Goal: Task Accomplishment & Management: Complete application form

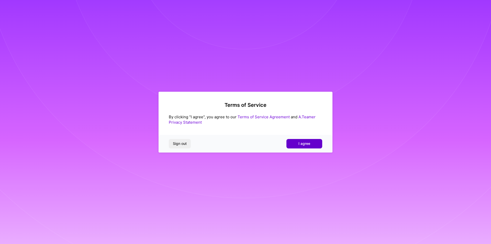
click at [306, 147] on button "I agree" at bounding box center [304, 143] width 36 height 9
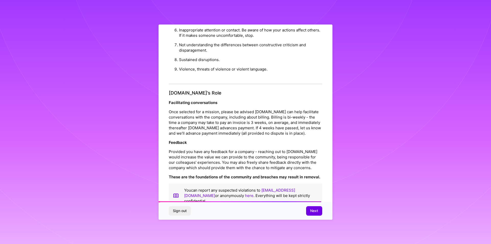
scroll to position [505, 0]
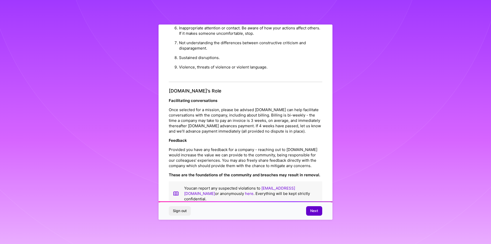
click at [315, 213] on span "Next" at bounding box center [314, 210] width 8 height 5
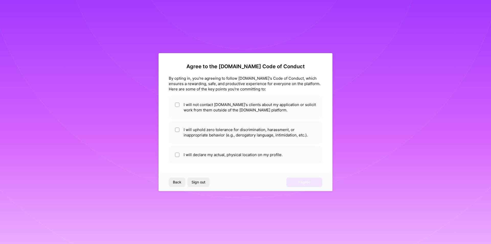
scroll to position [0, 0]
click at [177, 105] on input "checkbox" at bounding box center [178, 105] width 4 height 4
checkbox input "true"
click at [177, 130] on input "checkbox" at bounding box center [178, 130] width 4 height 4
checkbox input "true"
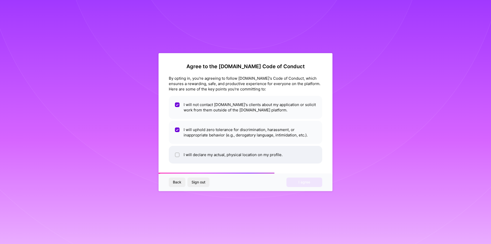
click at [175, 156] on div at bounding box center [177, 155] width 5 height 5
checkbox input "true"
click at [305, 183] on span "I agree" at bounding box center [304, 182] width 12 height 5
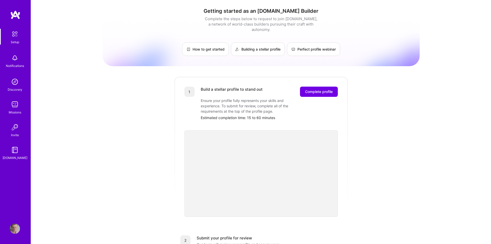
click at [368, 175] on div "Getting started as an [DOMAIN_NAME] Builder Complete the steps below to request…" at bounding box center [261, 200] width 317 height 392
click at [399, 168] on div "Getting started as an [DOMAIN_NAME] Builder Complete the steps below to request…" at bounding box center [261, 200] width 317 height 392
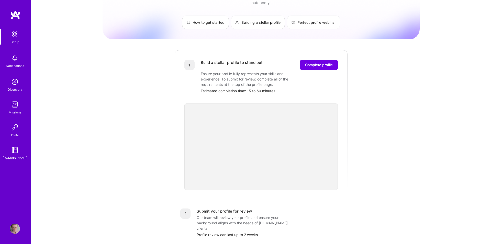
scroll to position [29, 0]
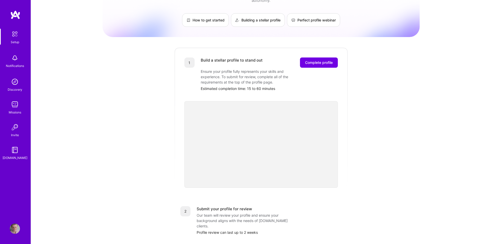
click at [406, 144] on div "Getting started as an [DOMAIN_NAME] Builder Complete the steps below to request…" at bounding box center [261, 171] width 317 height 392
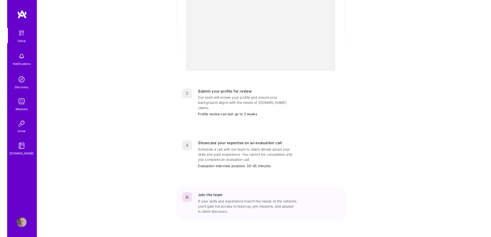
scroll to position [0, 0]
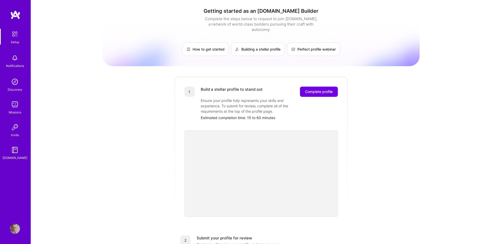
drag, startPoint x: 405, startPoint y: 94, endPoint x: 416, endPoint y: 74, distance: 23.2
click at [405, 94] on div "Getting started as an [DOMAIN_NAME] Builder Complete the steps below to request…" at bounding box center [261, 200] width 317 height 392
